Goal: Transaction & Acquisition: Obtain resource

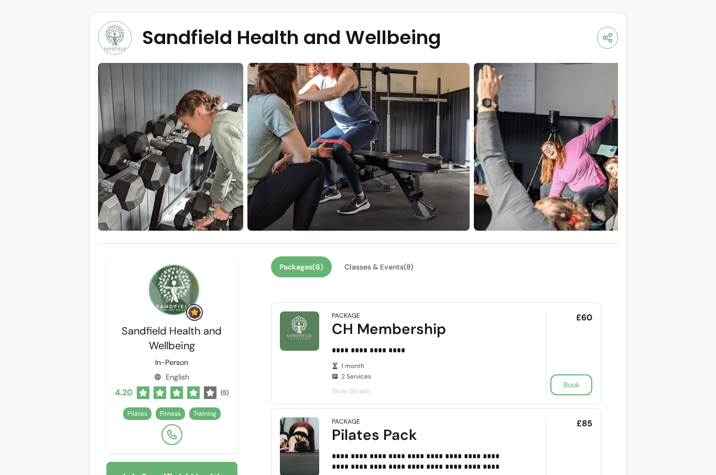
click at [388, 265] on button "Classes & Events ( 8 )" at bounding box center [379, 266] width 86 height 21
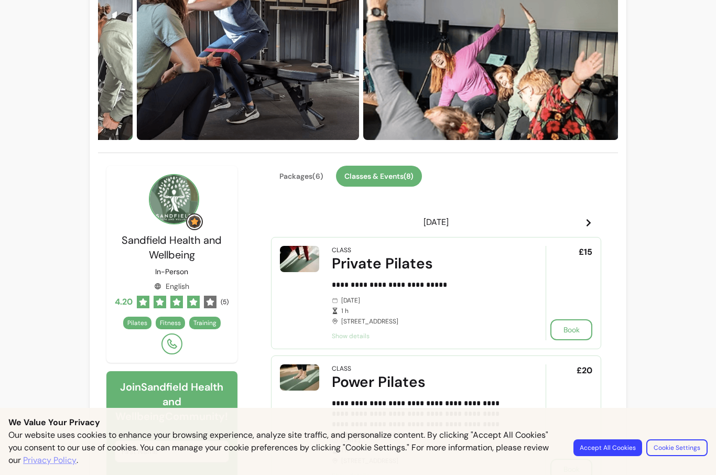
scroll to position [96, 0]
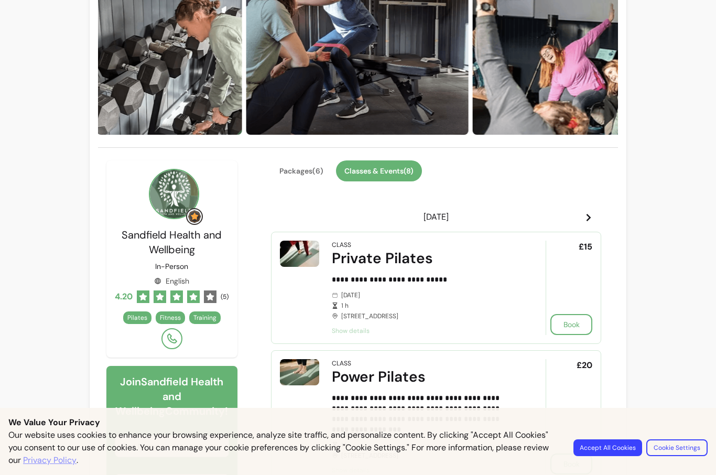
click at [679, 447] on button "Cookie Settings" at bounding box center [676, 447] width 61 height 17
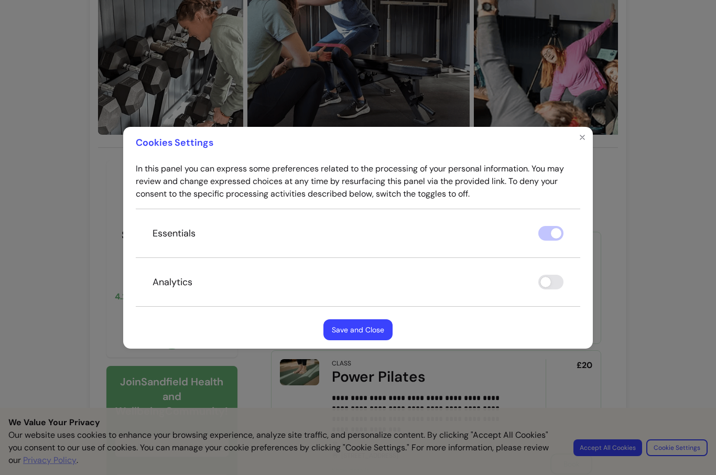
click at [358, 329] on button "Save and Close" at bounding box center [357, 329] width 69 height 21
